Goal: Task Accomplishment & Management: Manage account settings

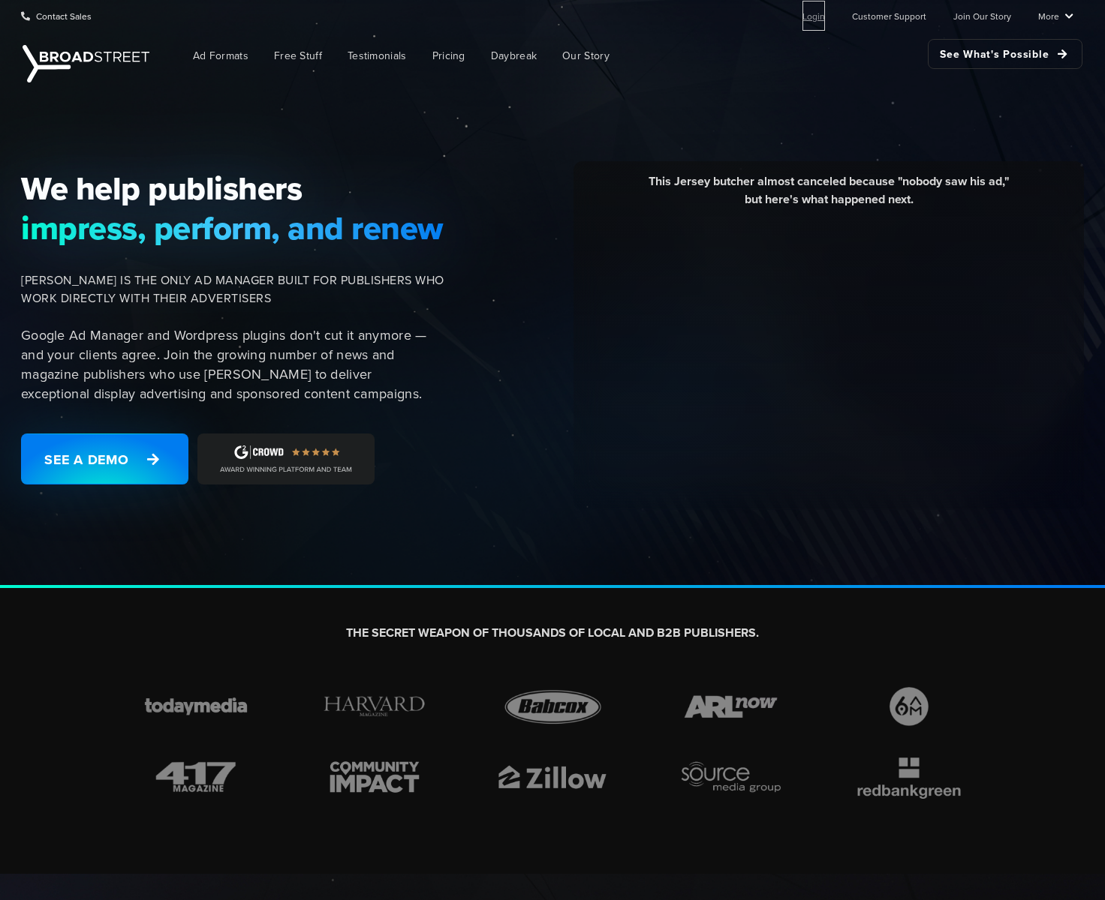
click at [825, 18] on link "Login" at bounding box center [813, 16] width 23 height 30
click at [819, 13] on link "Login" at bounding box center [813, 16] width 23 height 30
click at [825, 14] on link "Login" at bounding box center [813, 16] width 23 height 30
